Goal: Transaction & Acquisition: Purchase product/service

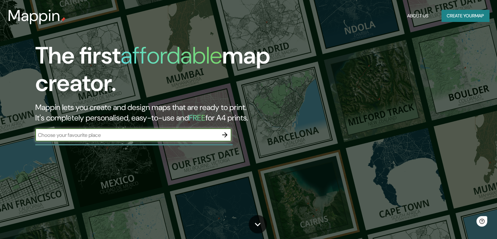
click at [133, 137] on input "text" at bounding box center [126, 135] width 183 height 8
type input "Alfonso Reyes 148, Hipódromo, Cuauhtémoc, 06170 Ciudad de México, CDMX"
click at [225, 135] on icon "button" at bounding box center [225, 135] width 8 height 8
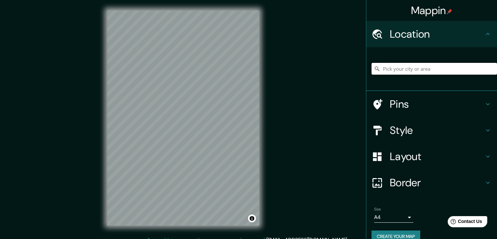
click at [424, 71] on input "Pick your city or area" at bounding box center [435, 69] width 126 height 12
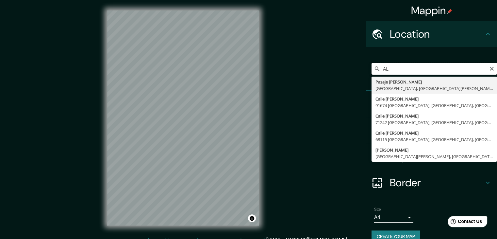
type input "A"
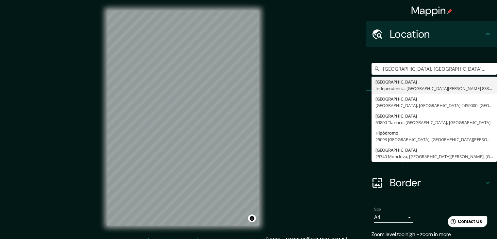
type input "Avenida Hipódromo Chile, Independencia, Región Metropolitana de Santiago 838000…"
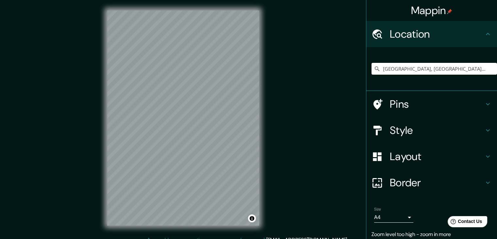
scroll to position [8, 0]
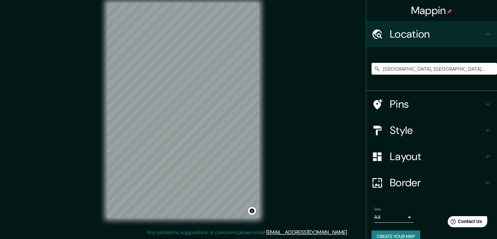
click at [410, 184] on h4 "Border" at bounding box center [437, 182] width 94 height 13
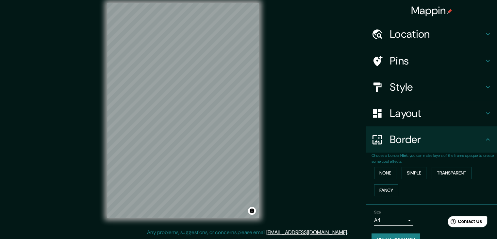
click at [400, 90] on h4 "Style" at bounding box center [437, 86] width 94 height 13
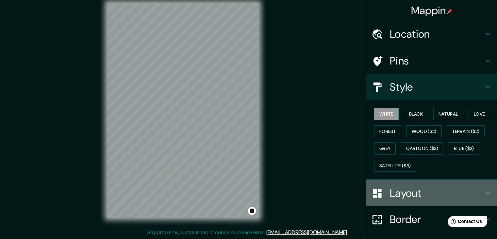
click at [411, 189] on h4 "Layout" at bounding box center [437, 192] width 94 height 13
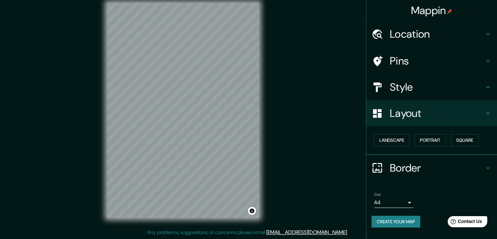
scroll to position [0, 0]
click at [395, 140] on button "Landscape" at bounding box center [391, 140] width 35 height 12
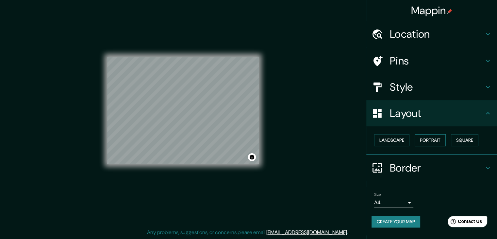
click at [433, 140] on button "Portrait" at bounding box center [430, 140] width 31 height 12
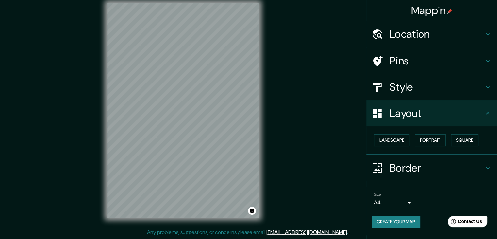
drag, startPoint x: 462, startPoint y: 140, endPoint x: 448, endPoint y: 142, distance: 13.9
click at [462, 140] on button "Square" at bounding box center [464, 140] width 27 height 12
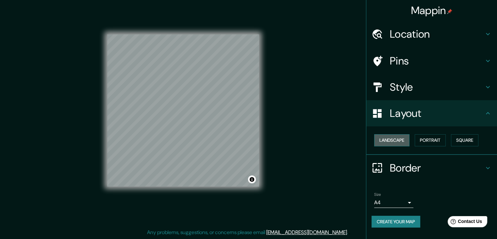
click at [397, 139] on button "Landscape" at bounding box center [391, 140] width 35 height 12
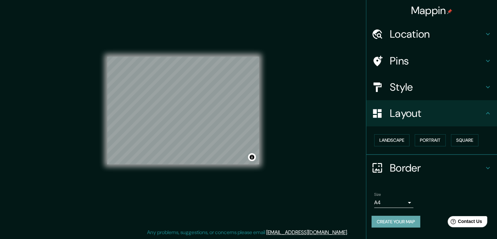
click at [407, 221] on button "Create your map" at bounding box center [396, 221] width 49 height 12
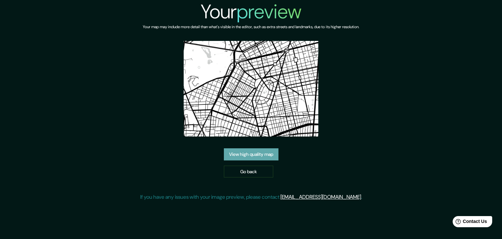
click at [269, 156] on link "View high quality map" at bounding box center [251, 154] width 55 height 12
